Goal: Task Accomplishment & Management: Complete application form

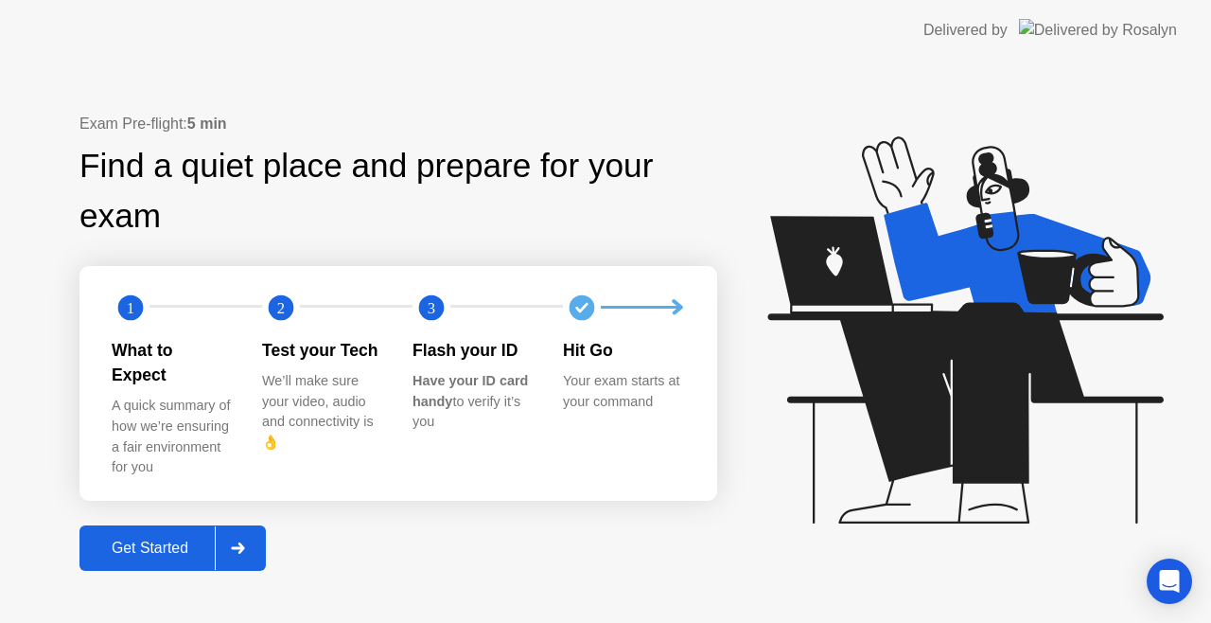
click at [167, 539] on div "Get Started" at bounding box center [150, 547] width 130 height 17
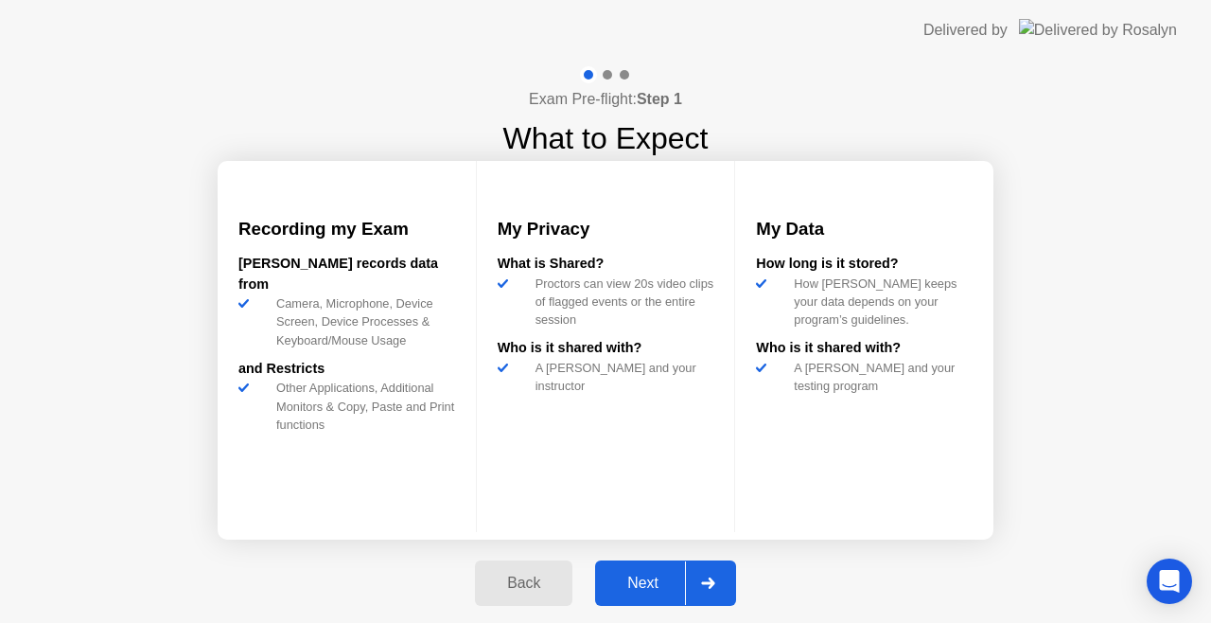
click at [659, 587] on div "Next" at bounding box center [643, 582] width 84 height 17
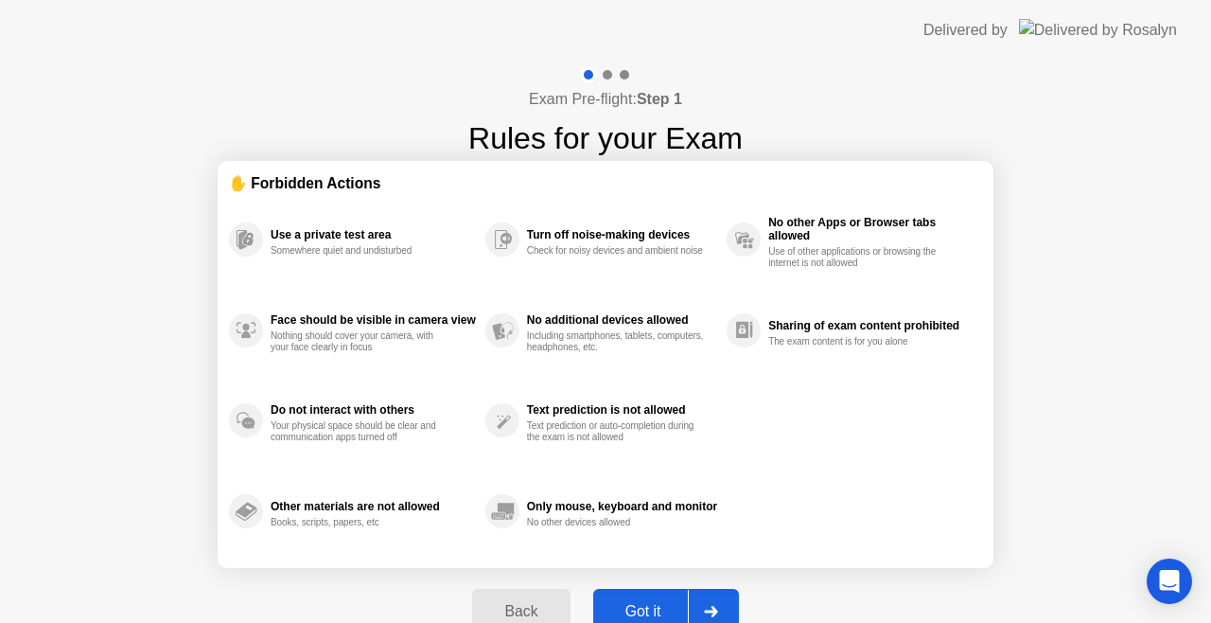
click at [659, 587] on div "Back Got it" at bounding box center [605, 611] width 289 height 87
click at [651, 598] on button "Got it" at bounding box center [666, 611] width 146 height 45
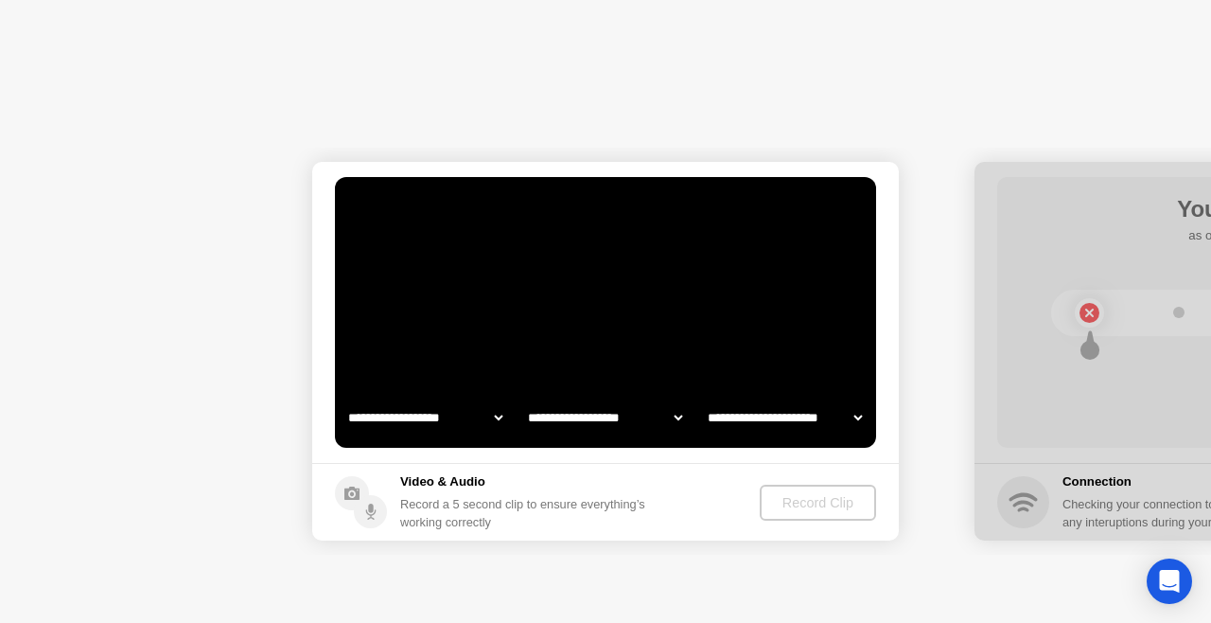
select select "**********"
select select "*******"
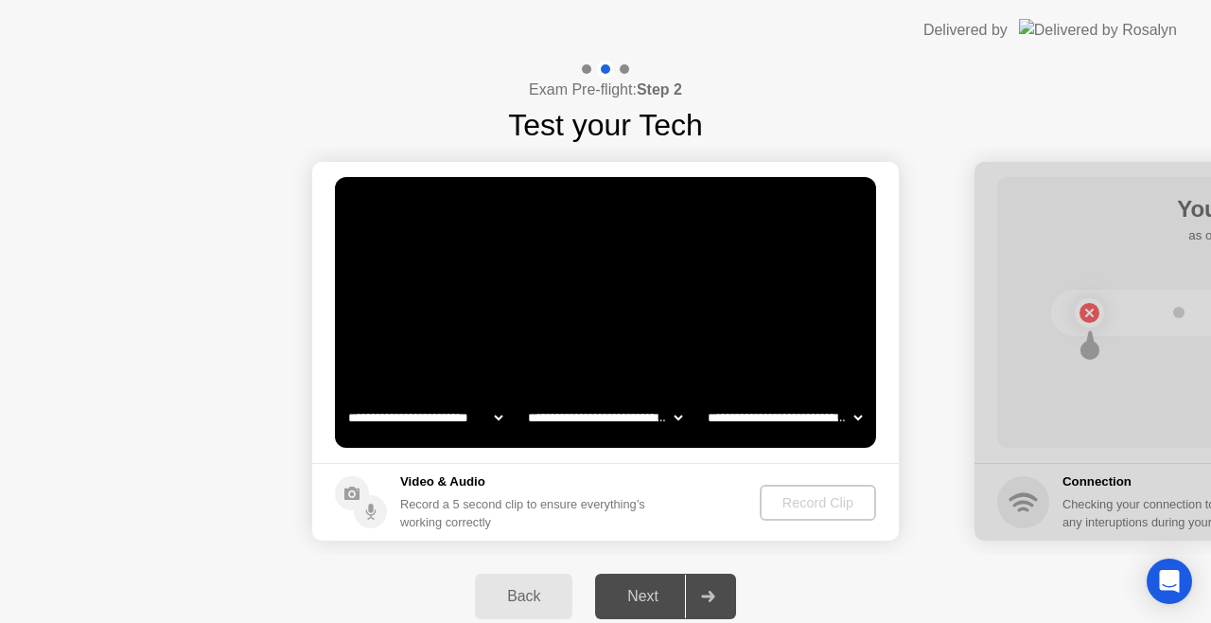
click at [651, 598] on div "Next" at bounding box center [643, 596] width 84 height 17
click at [803, 495] on div "Record Clip" at bounding box center [819, 502] width 101 height 15
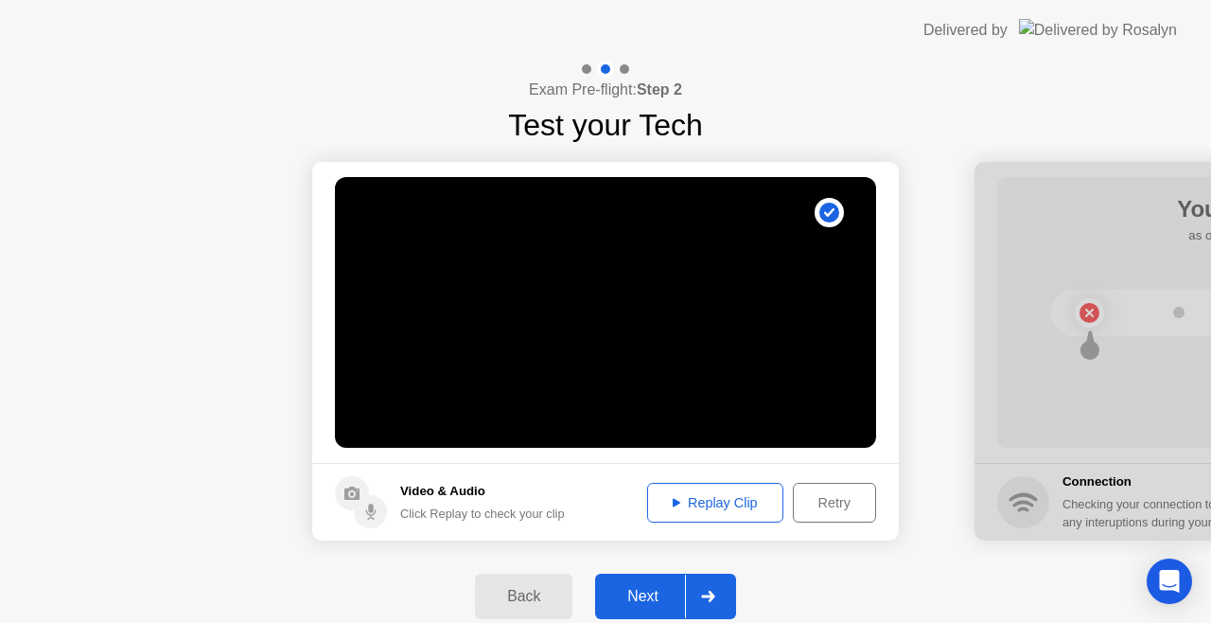
click at [748, 495] on div "Replay Clip" at bounding box center [715, 502] width 123 height 15
click at [639, 588] on div "Next" at bounding box center [643, 596] width 84 height 17
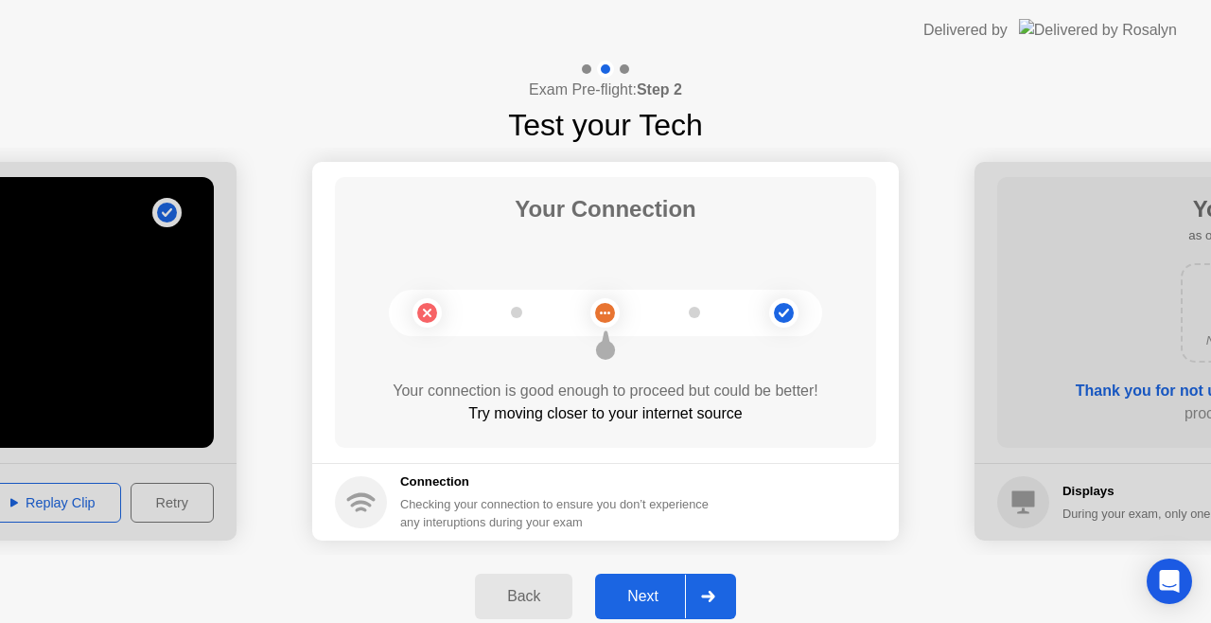
click at [638, 584] on button "Next" at bounding box center [665, 596] width 141 height 45
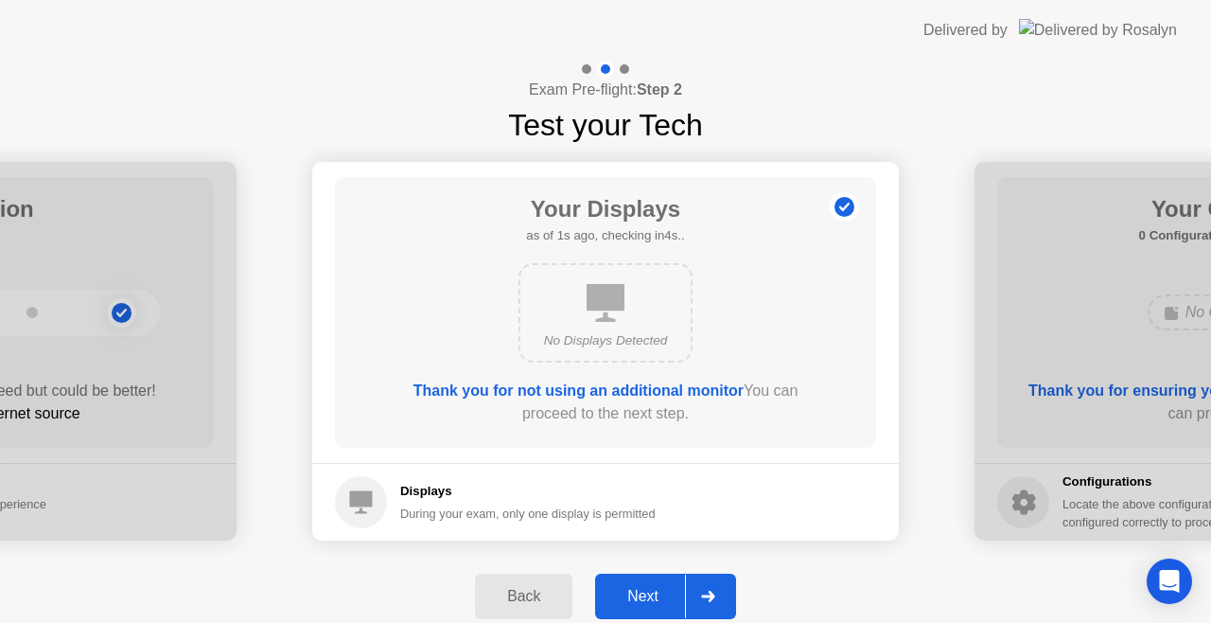
click at [615, 384] on b "Thank you for not using an additional monitor" at bounding box center [579, 390] width 330 height 16
click at [647, 588] on div "Next" at bounding box center [643, 596] width 84 height 17
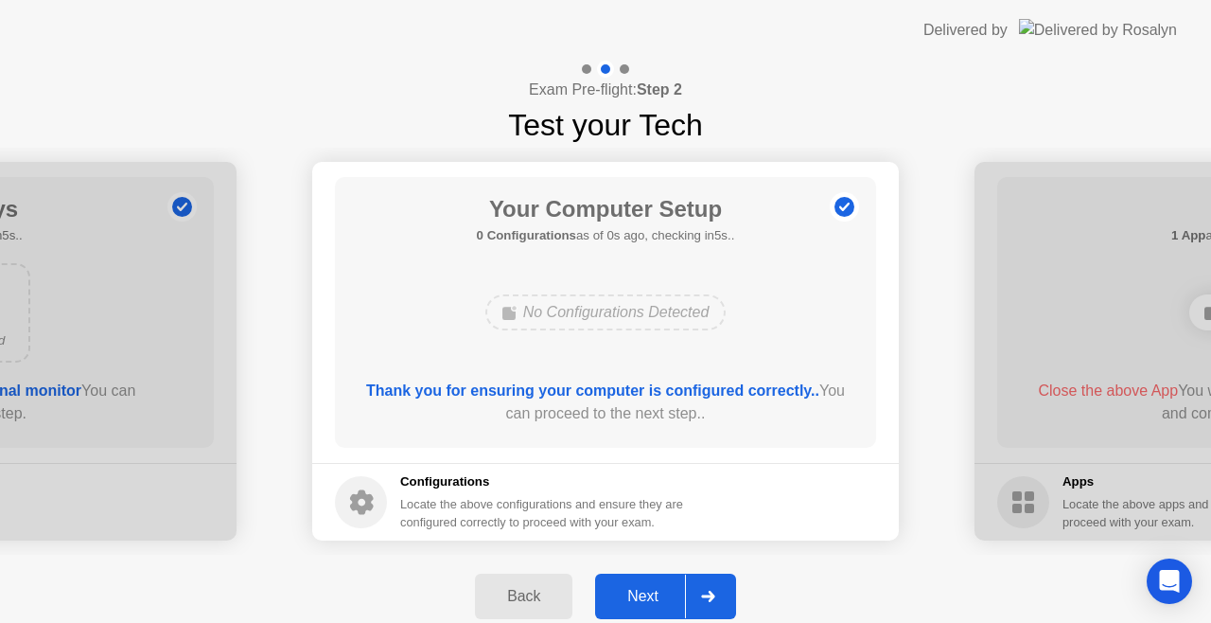
click at [646, 588] on div "Next" at bounding box center [643, 596] width 84 height 17
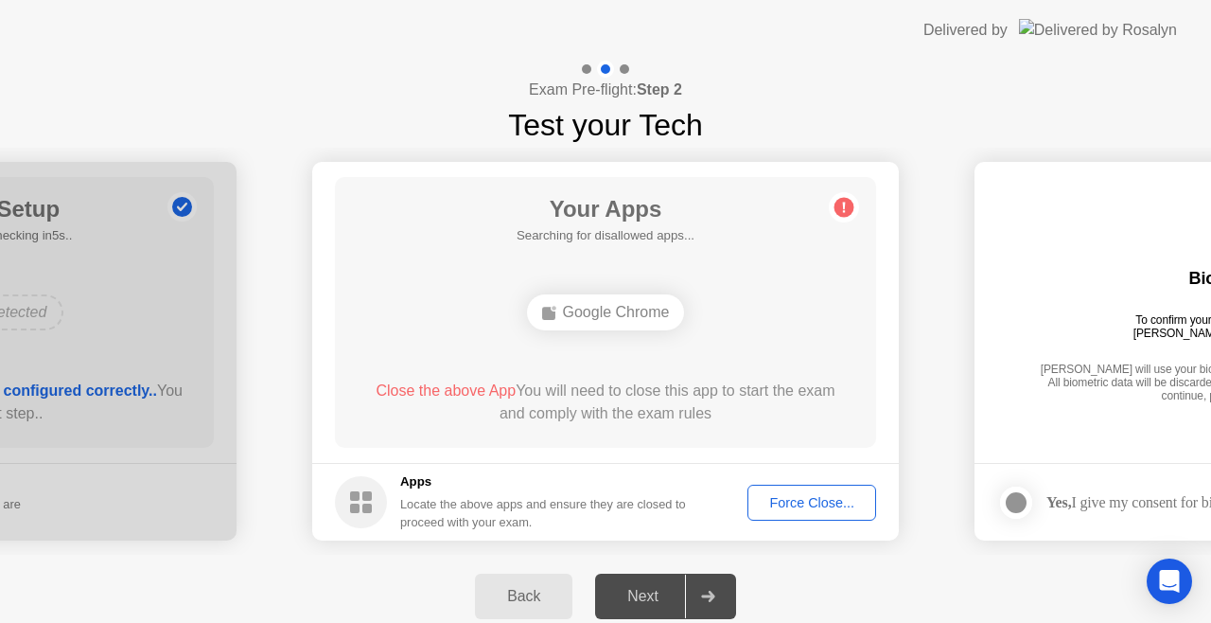
click at [786, 496] on div "Force Close..." at bounding box center [811, 502] width 115 height 15
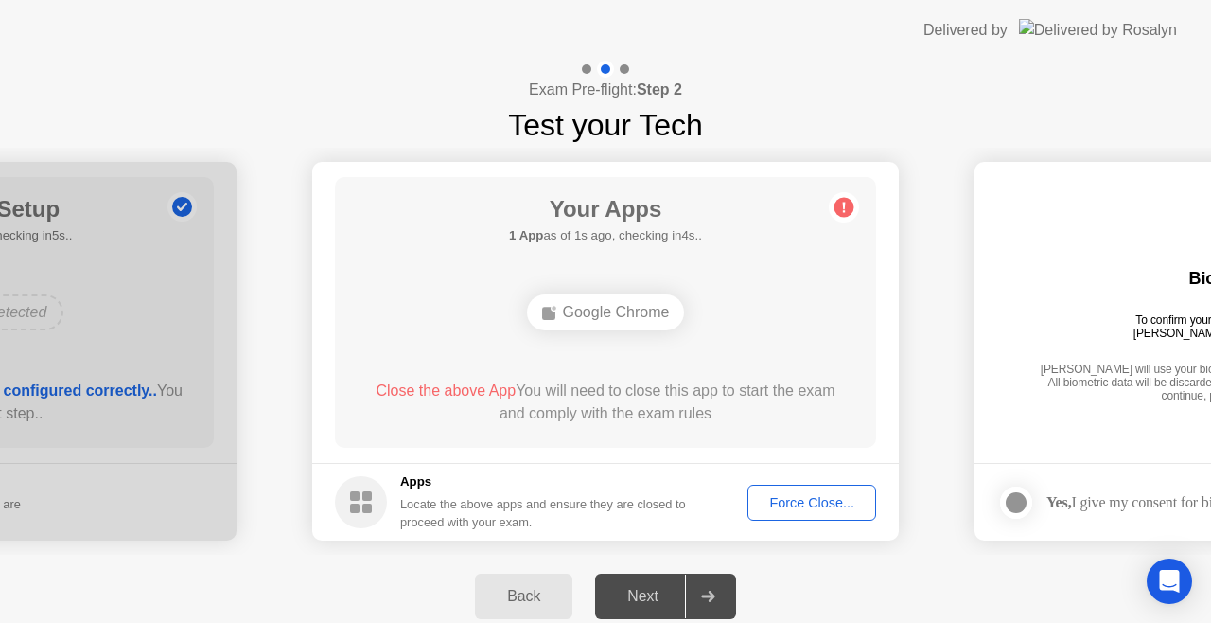
click at [763, 495] on div "Force Close..." at bounding box center [811, 502] width 115 height 15
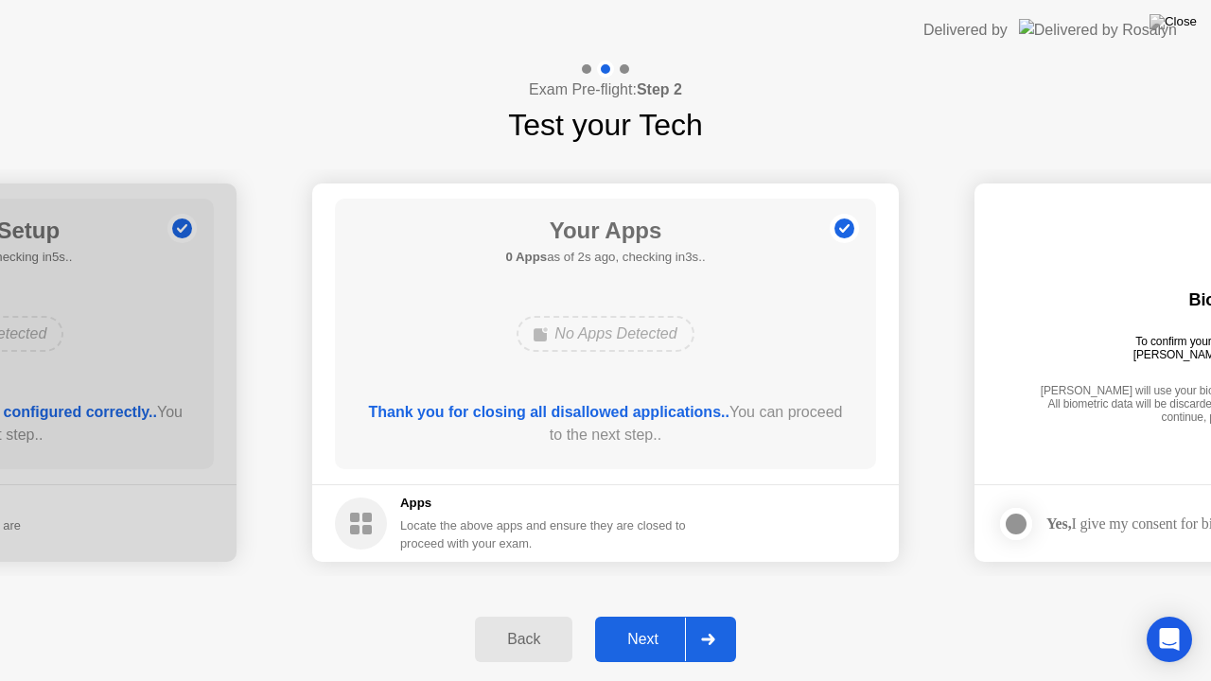
click at [630, 622] on div "Next" at bounding box center [643, 639] width 84 height 17
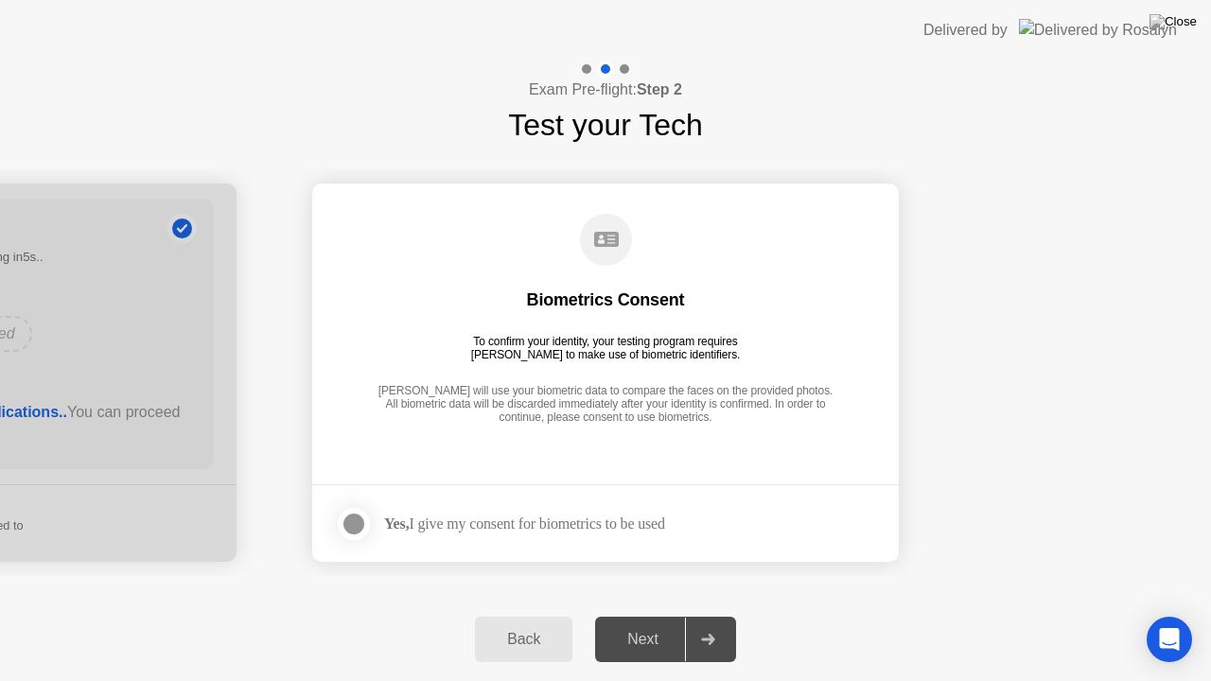
click at [351, 523] on div at bounding box center [354, 524] width 23 height 23
click at [642, 622] on button "Next" at bounding box center [665, 639] width 141 height 45
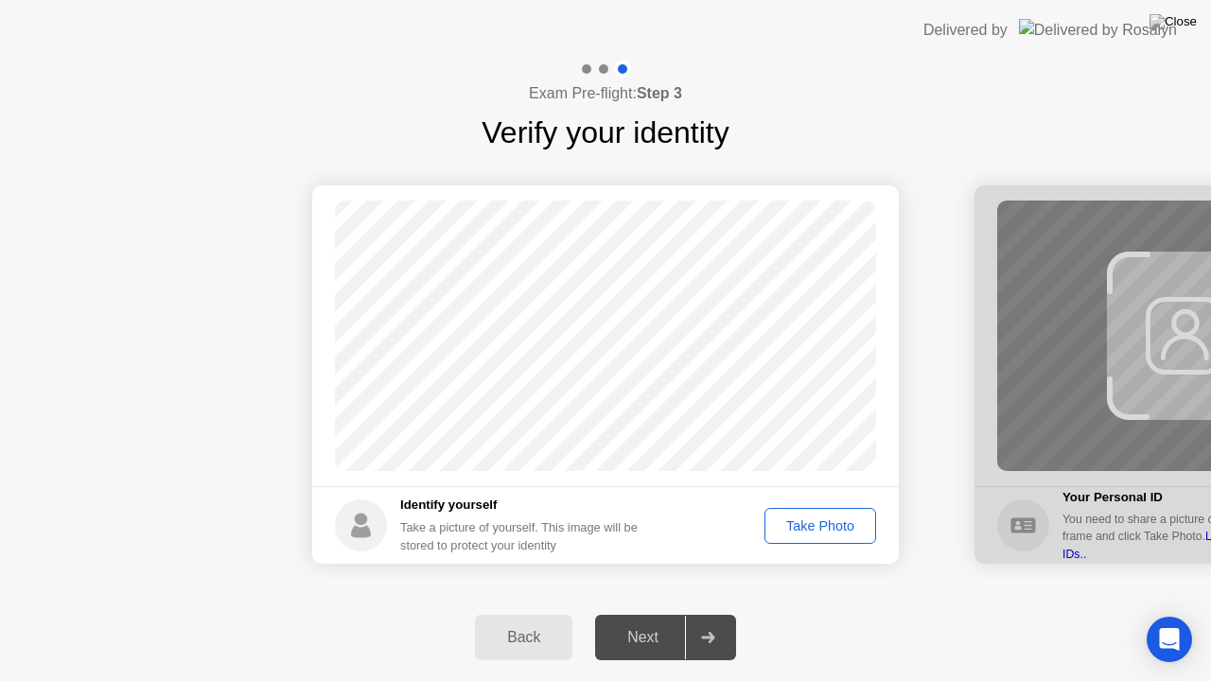
click at [804, 526] on div "Take Photo" at bounding box center [820, 526] width 98 height 15
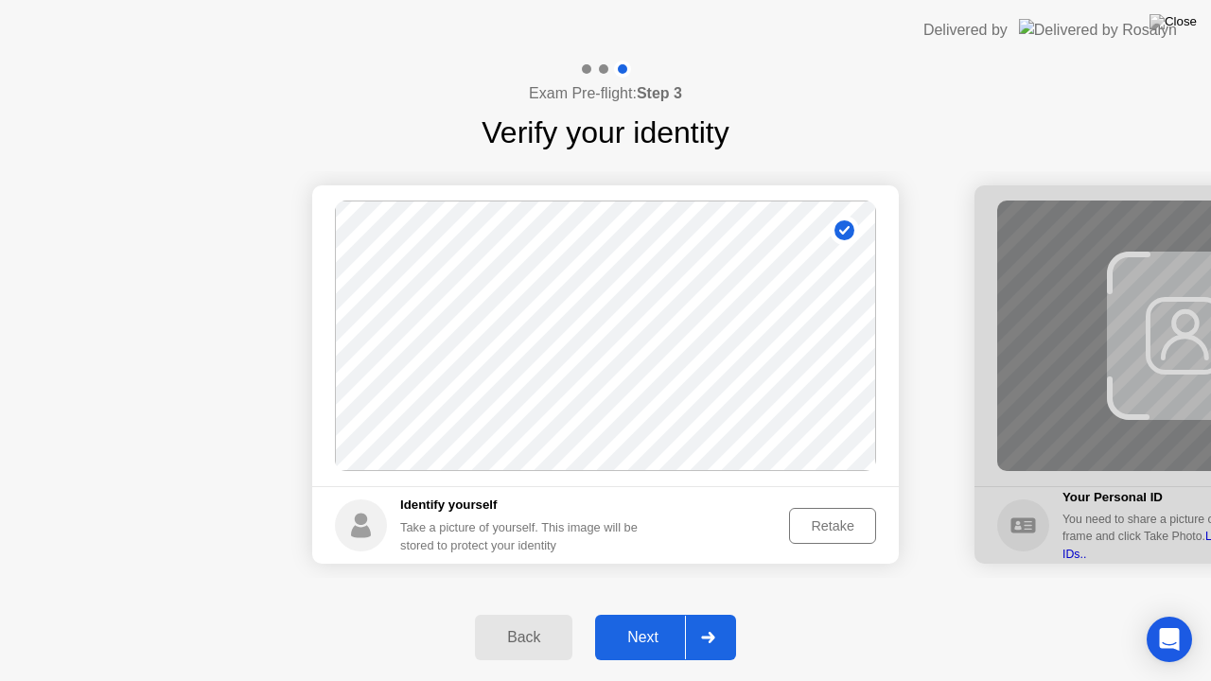
click at [677, 622] on div "Next" at bounding box center [643, 637] width 84 height 17
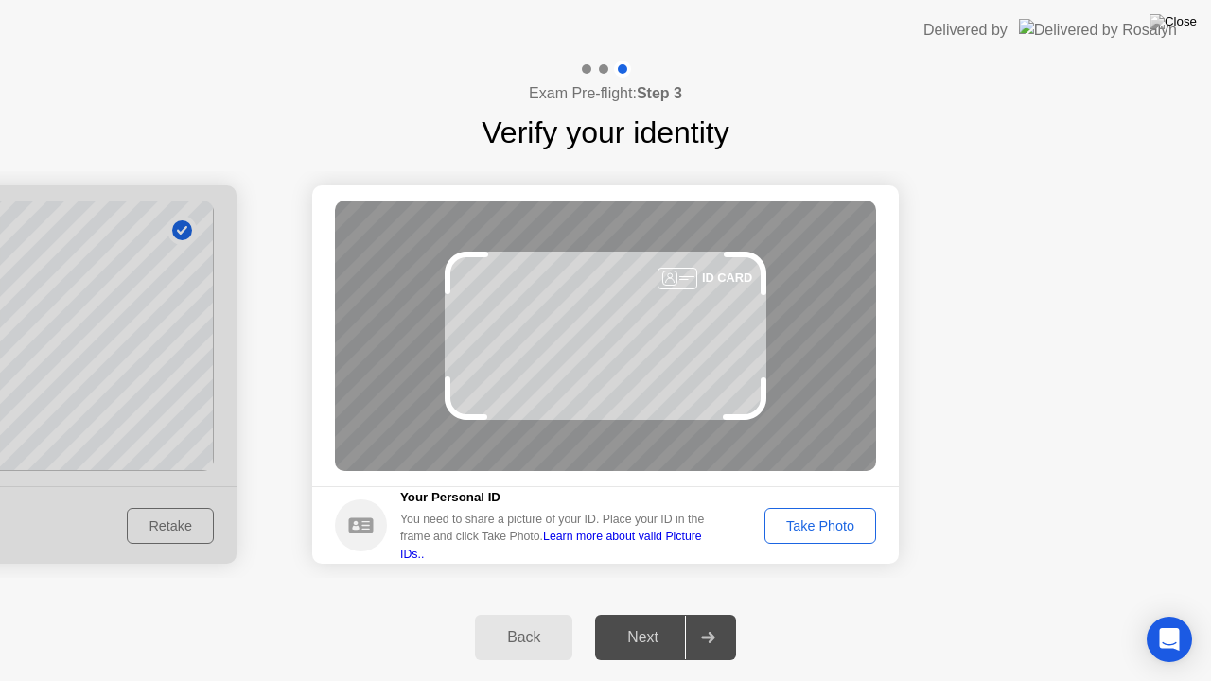
click at [797, 528] on div "Take Photo" at bounding box center [820, 526] width 98 height 15
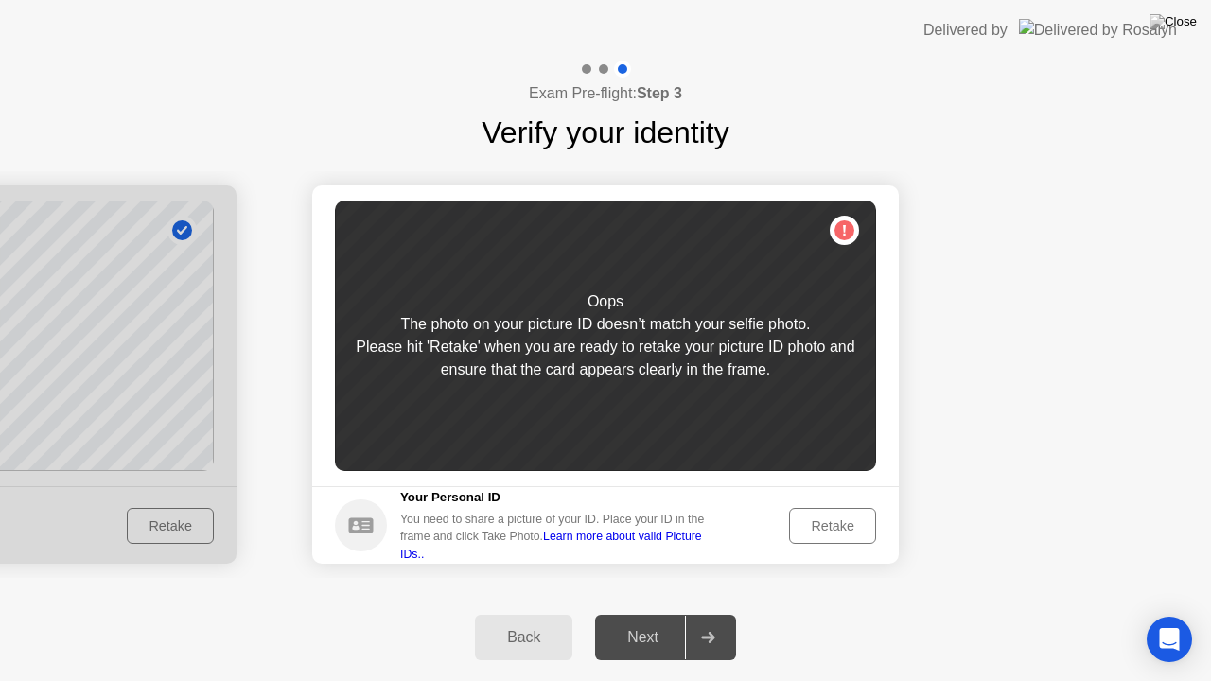
click at [817, 525] on div "Retake" at bounding box center [833, 526] width 74 height 15
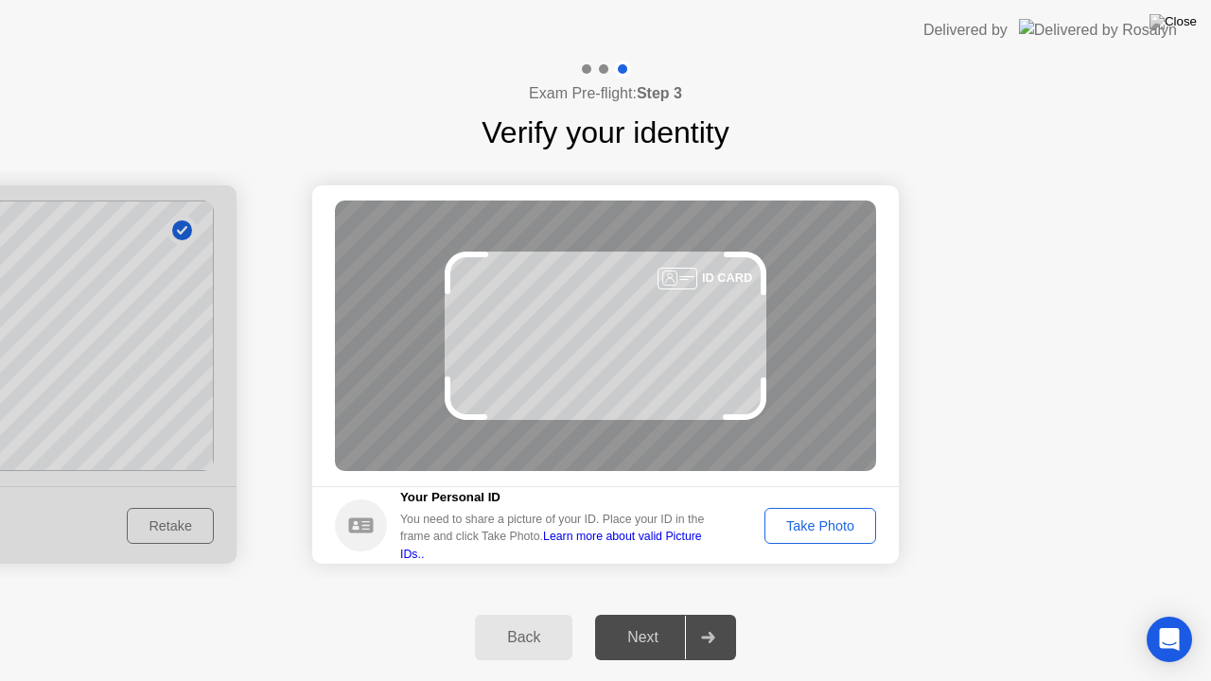
click at [863, 528] on div "Take Photo" at bounding box center [820, 526] width 98 height 15
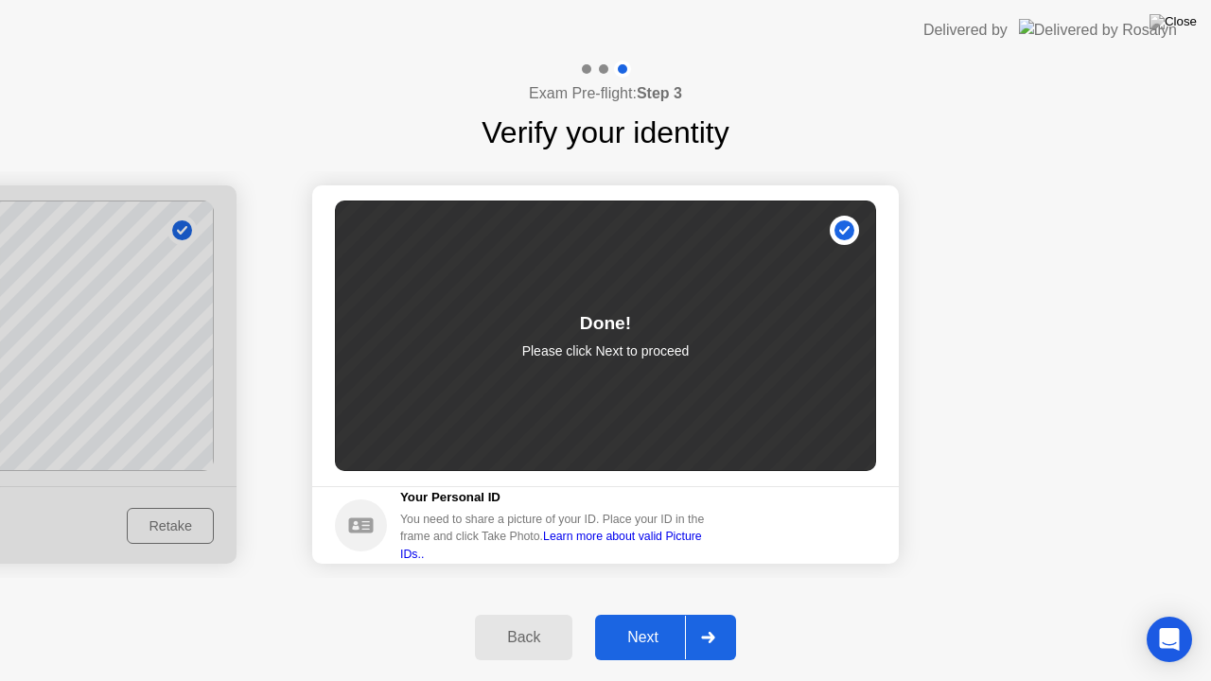
click at [619, 622] on div "Next" at bounding box center [643, 637] width 84 height 17
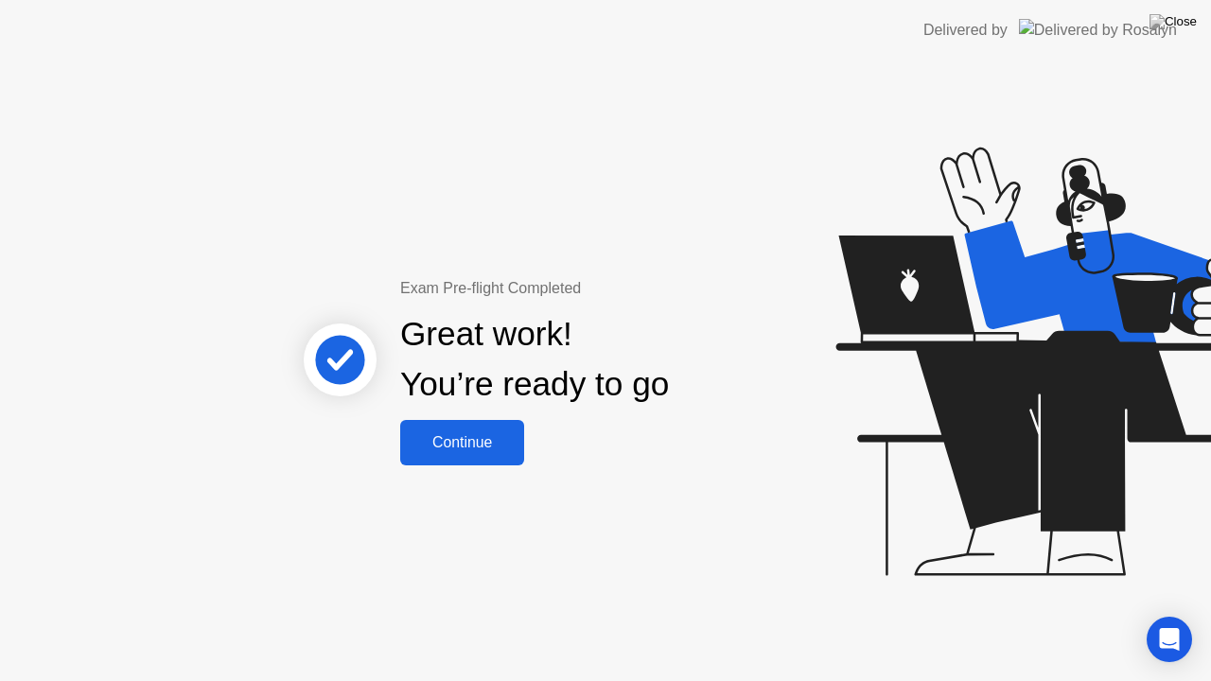
click at [451, 440] on div "Continue" at bounding box center [462, 442] width 113 height 17
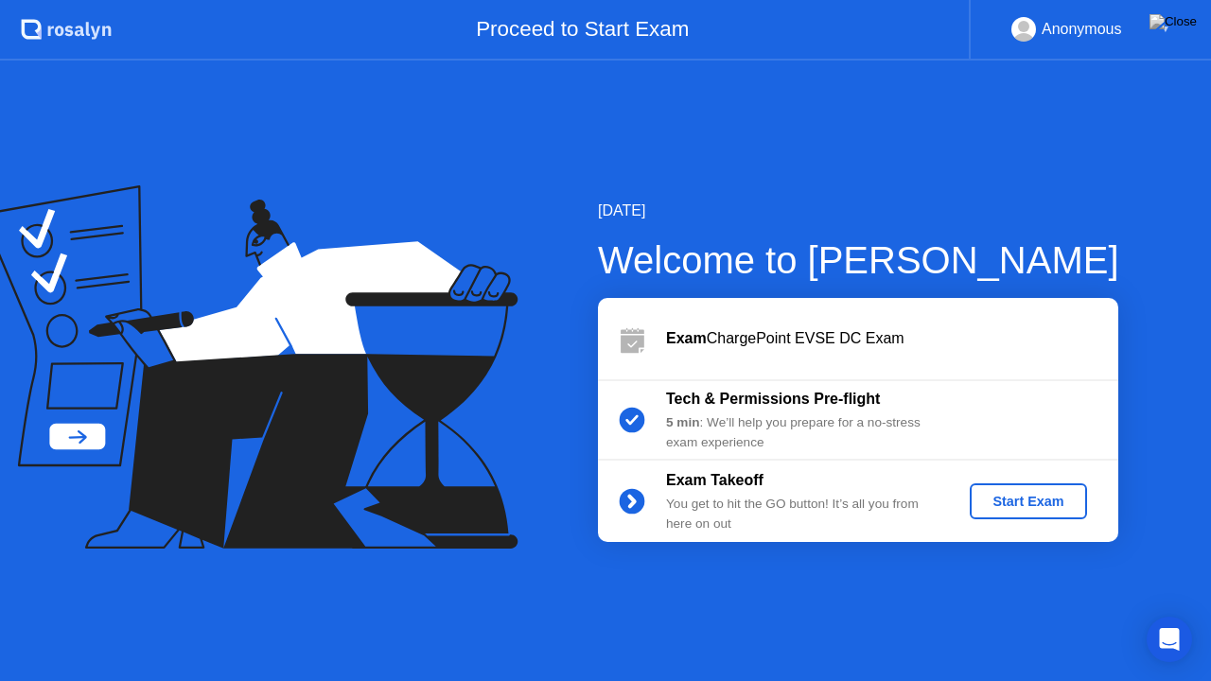
click at [1034, 500] on div "Start Exam" at bounding box center [1028, 501] width 101 height 15
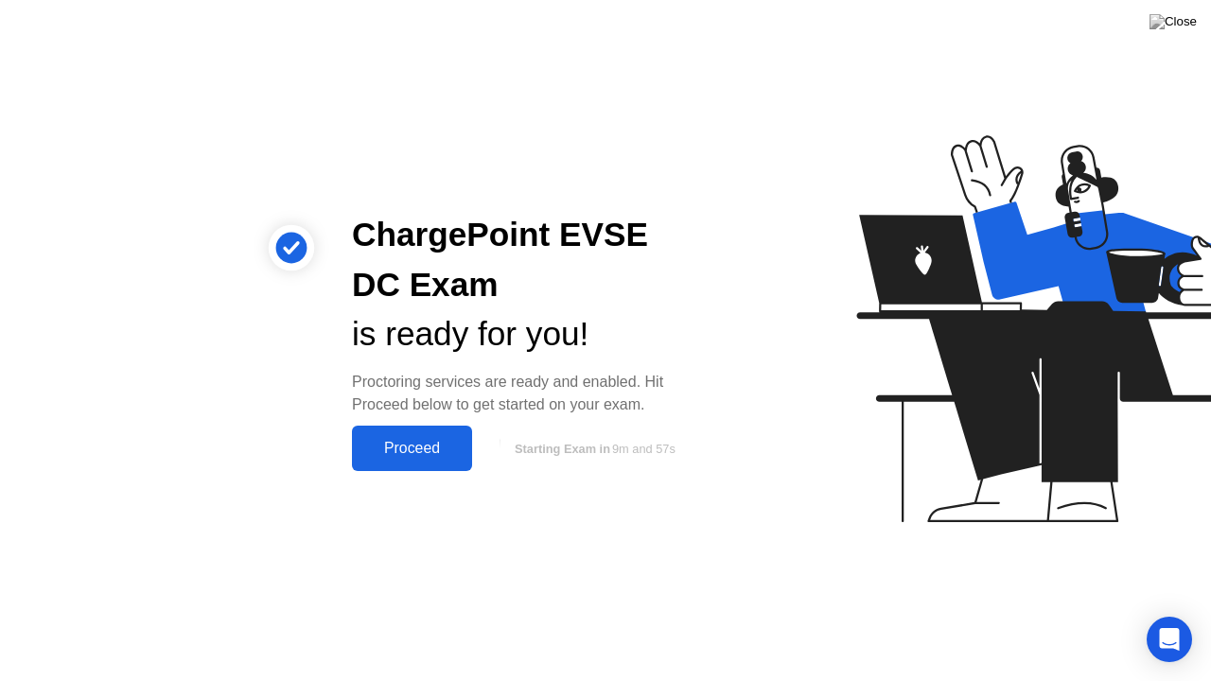
click at [430, 430] on button "Proceed" at bounding box center [412, 448] width 120 height 45
